Goal: Information Seeking & Learning: Learn about a topic

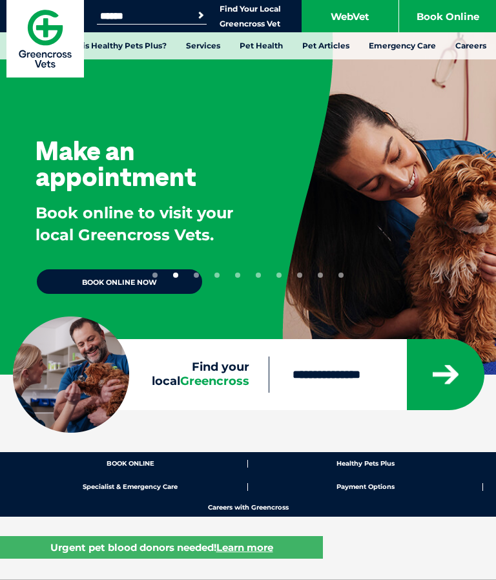
click at [165, 300] on div "Make an appointment Book online to visit your local Greencross Vets. BOOK ONLIN…" at bounding box center [126, 187] width 253 height 375
click at [108, 288] on link "BOOK ONLINE NOW" at bounding box center [120, 281] width 168 height 27
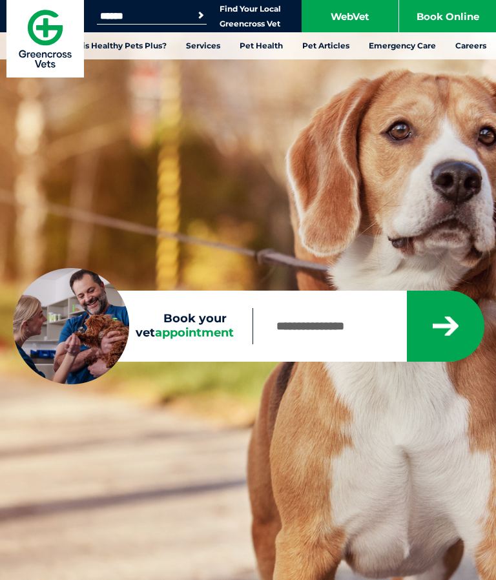
click at [150, 49] on link "What is Healthy Pets Plus?" at bounding box center [112, 45] width 127 height 27
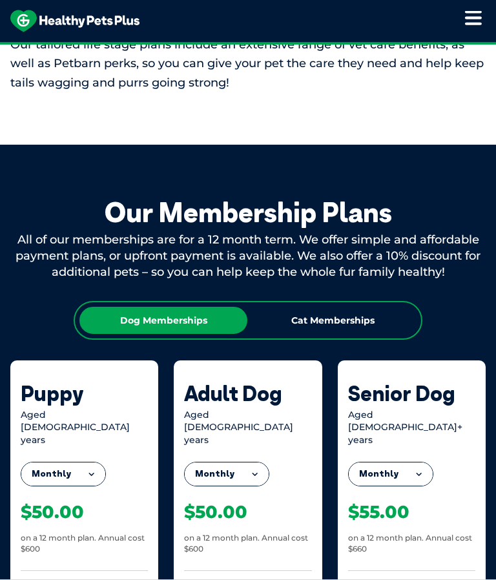
scroll to position [852, 0]
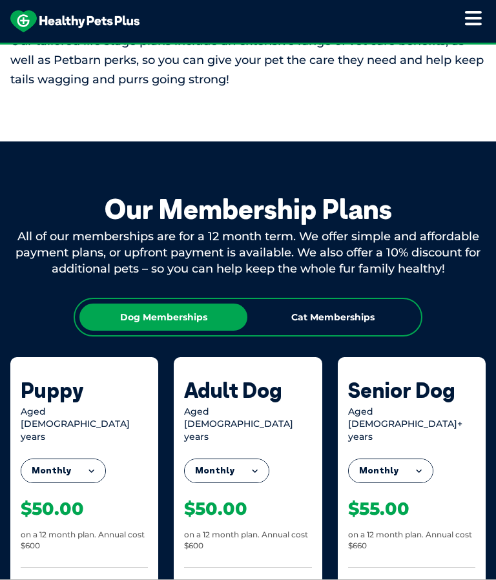
click at [365, 304] on div "Cat Memberships" at bounding box center [333, 317] width 168 height 27
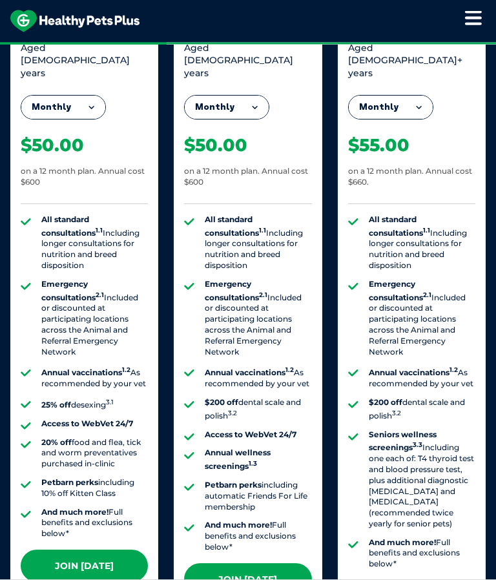
scroll to position [1215, 0]
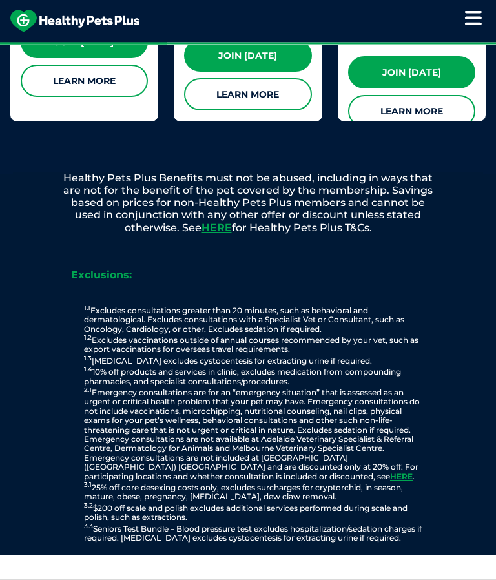
scroll to position [1766, 0]
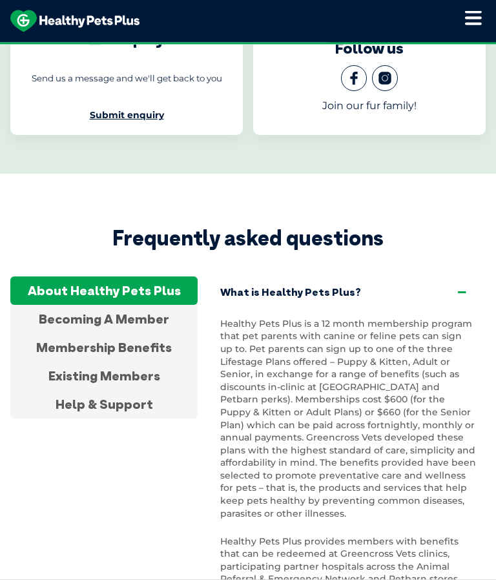
click at [169, 334] on div "Membership Benefits" at bounding box center [103, 348] width 187 height 28
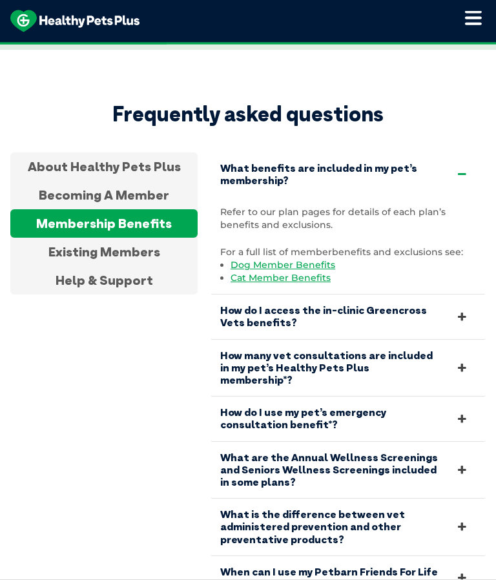
scroll to position [2926, 0]
click at [335, 340] on link "How many vet consultations are included in my pet’s Healthy Pets Plus membershi…" at bounding box center [348, 368] width 275 height 57
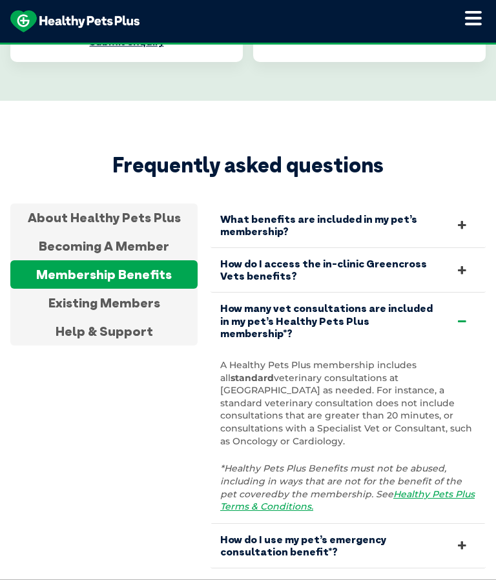
scroll to position [2874, 0]
click at [466, 220] on icon at bounding box center [463, 226] width 14 height 12
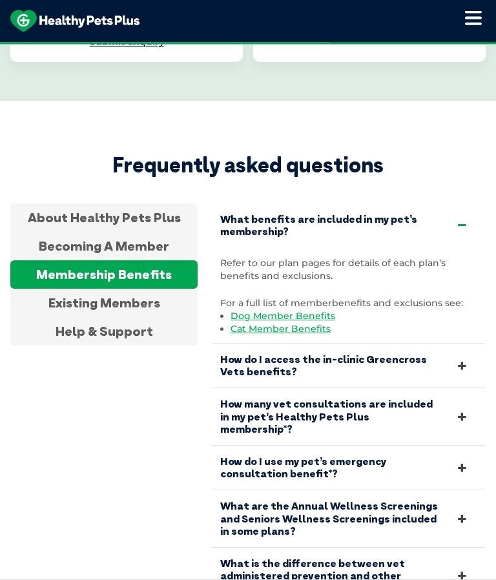
scroll to position [2875, 0]
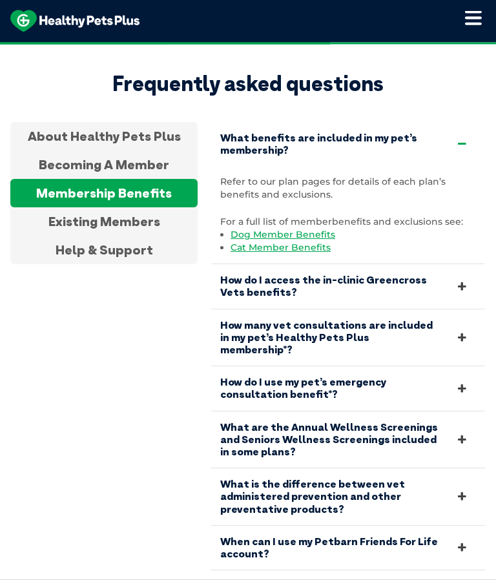
click at [461, 281] on icon at bounding box center [463, 287] width 14 height 12
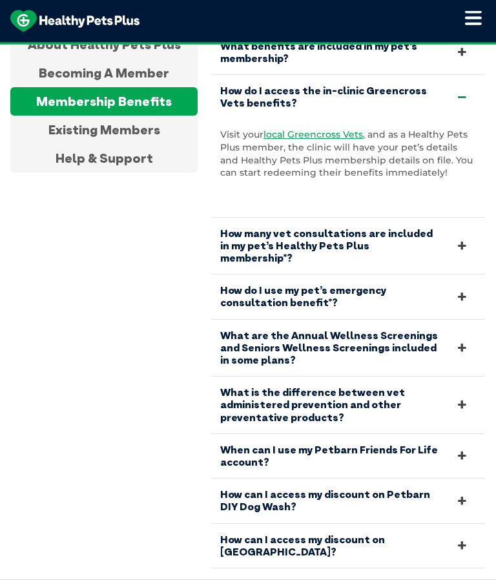
scroll to position [3048, 0]
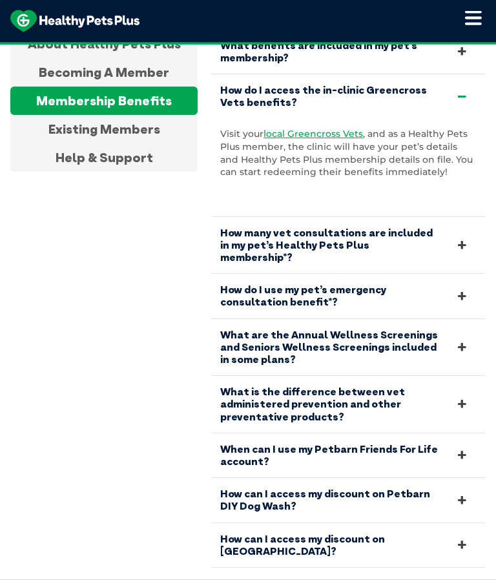
click at [463, 342] on icon at bounding box center [463, 348] width 14 height 12
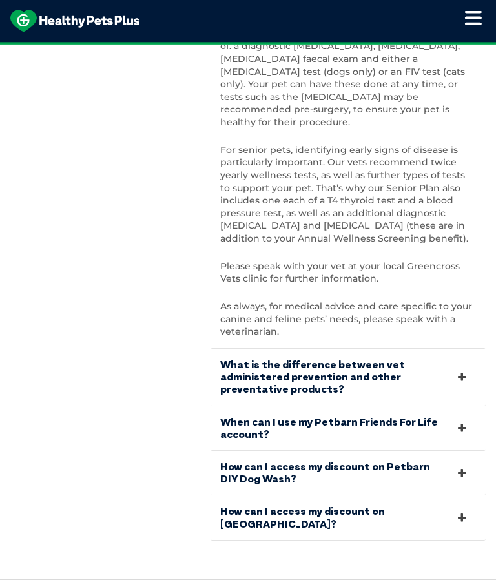
scroll to position [3403, 0]
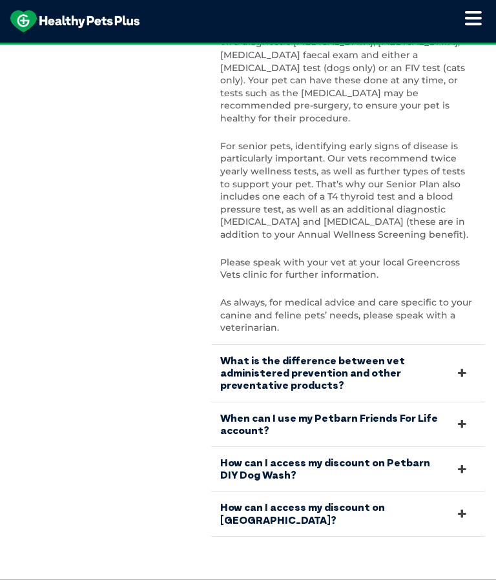
click at [447, 345] on link "What is the difference between vet administered prevention and other preventati…" at bounding box center [348, 373] width 275 height 57
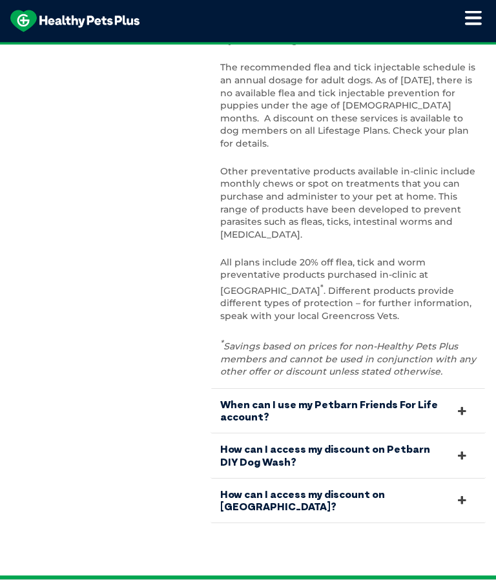
scroll to position [3478, 0]
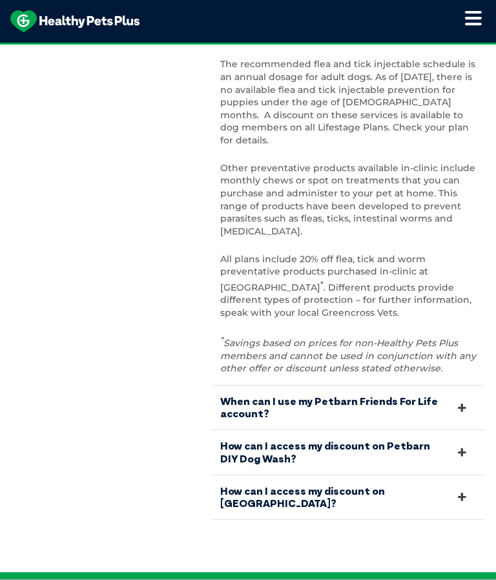
click at [412, 476] on link "How can I access my discount on [GEOGRAPHIC_DATA]?" at bounding box center [348, 498] width 275 height 44
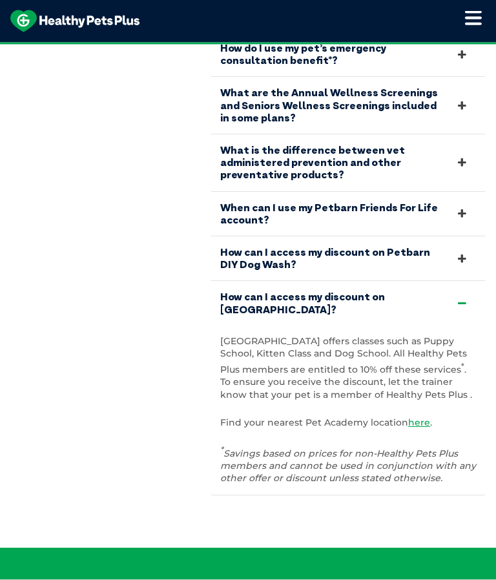
scroll to position [3147, 0]
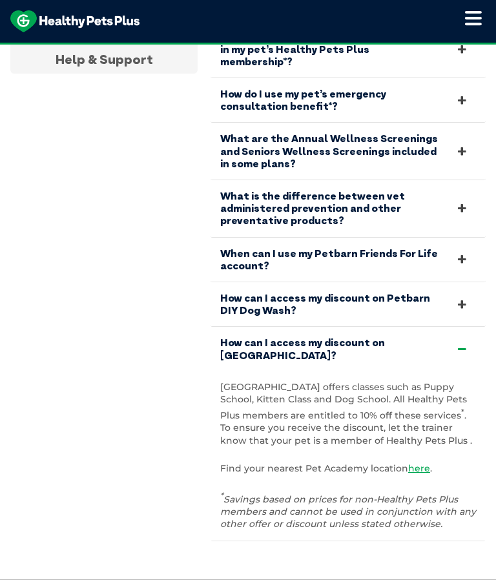
click at [466, 253] on icon at bounding box center [463, 259] width 14 height 12
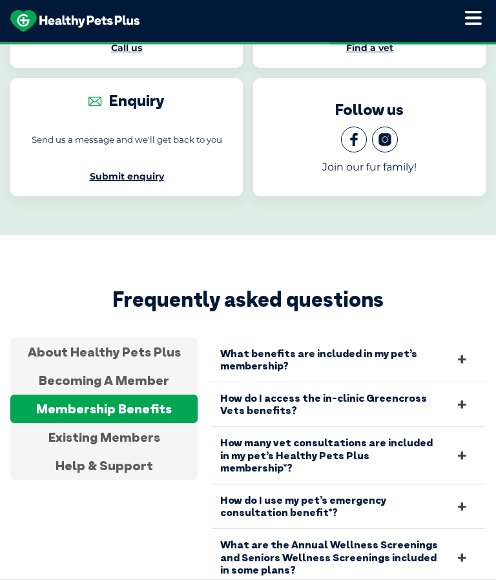
scroll to position [2736, 0]
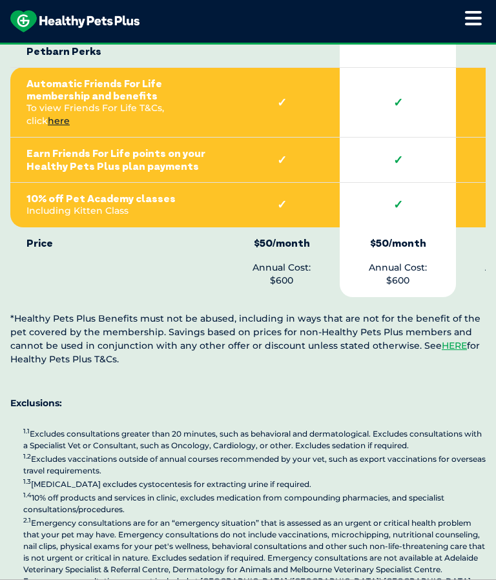
scroll to position [3277, 0]
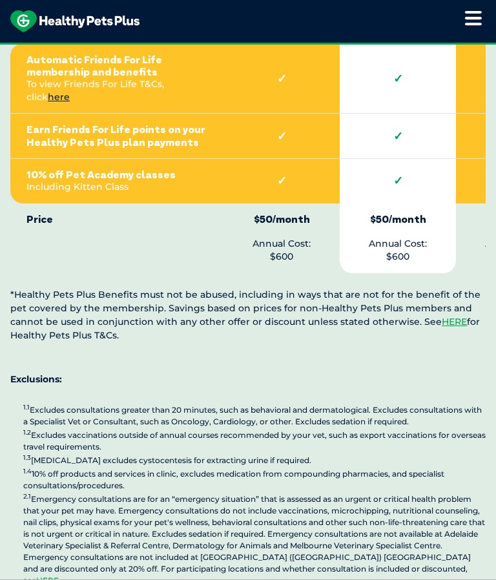
click at [442, 316] on link "HERE" at bounding box center [454, 322] width 25 height 12
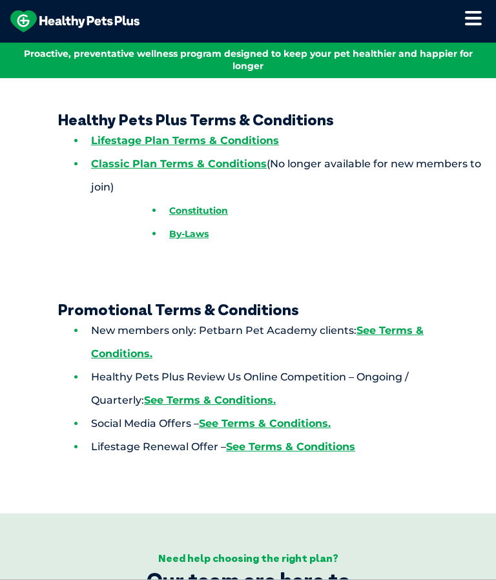
click at [252, 140] on link "Lifestage Plan Terms & Conditions" at bounding box center [185, 140] width 188 height 12
